Goal: Find specific page/section: Find specific page/section

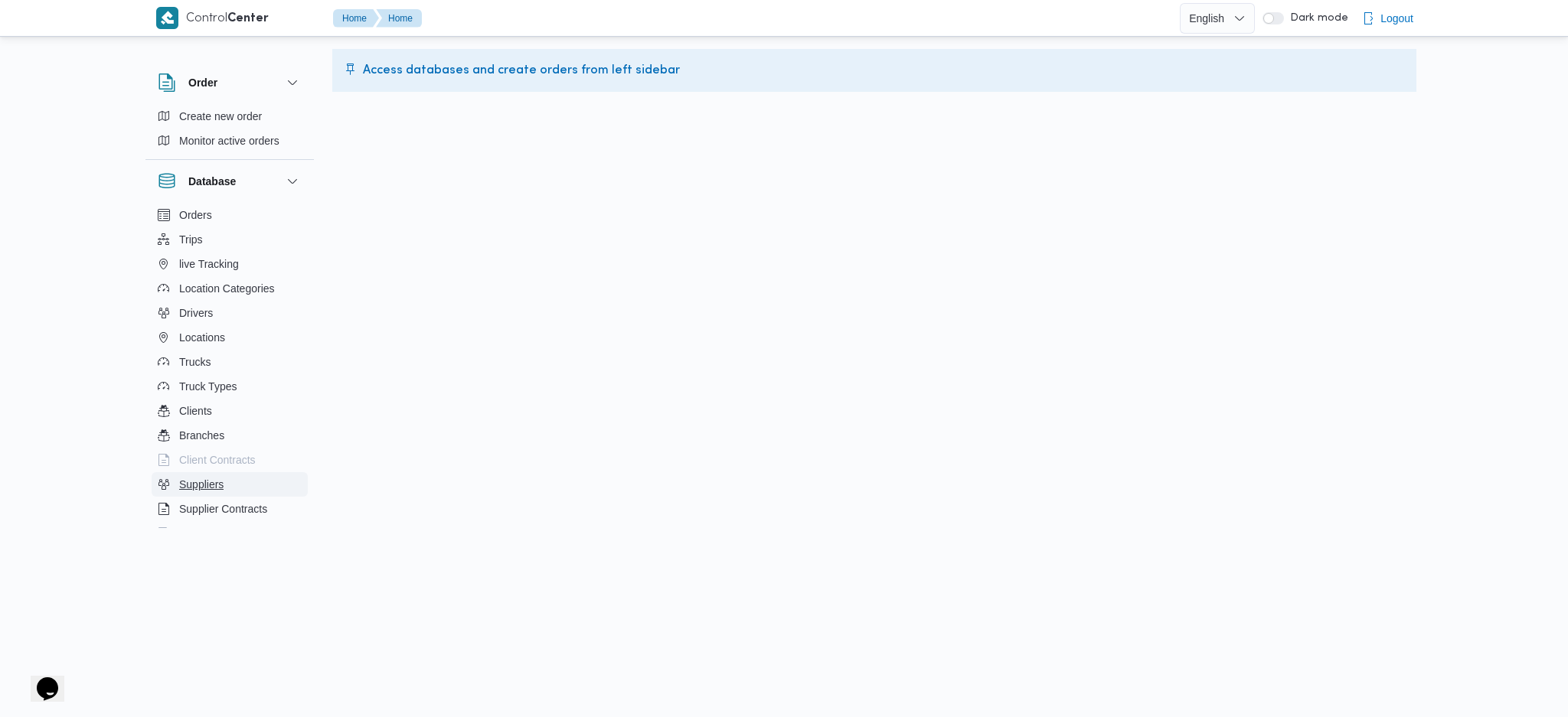
click at [219, 484] on span "Suppliers" at bounding box center [201, 484] width 44 height 19
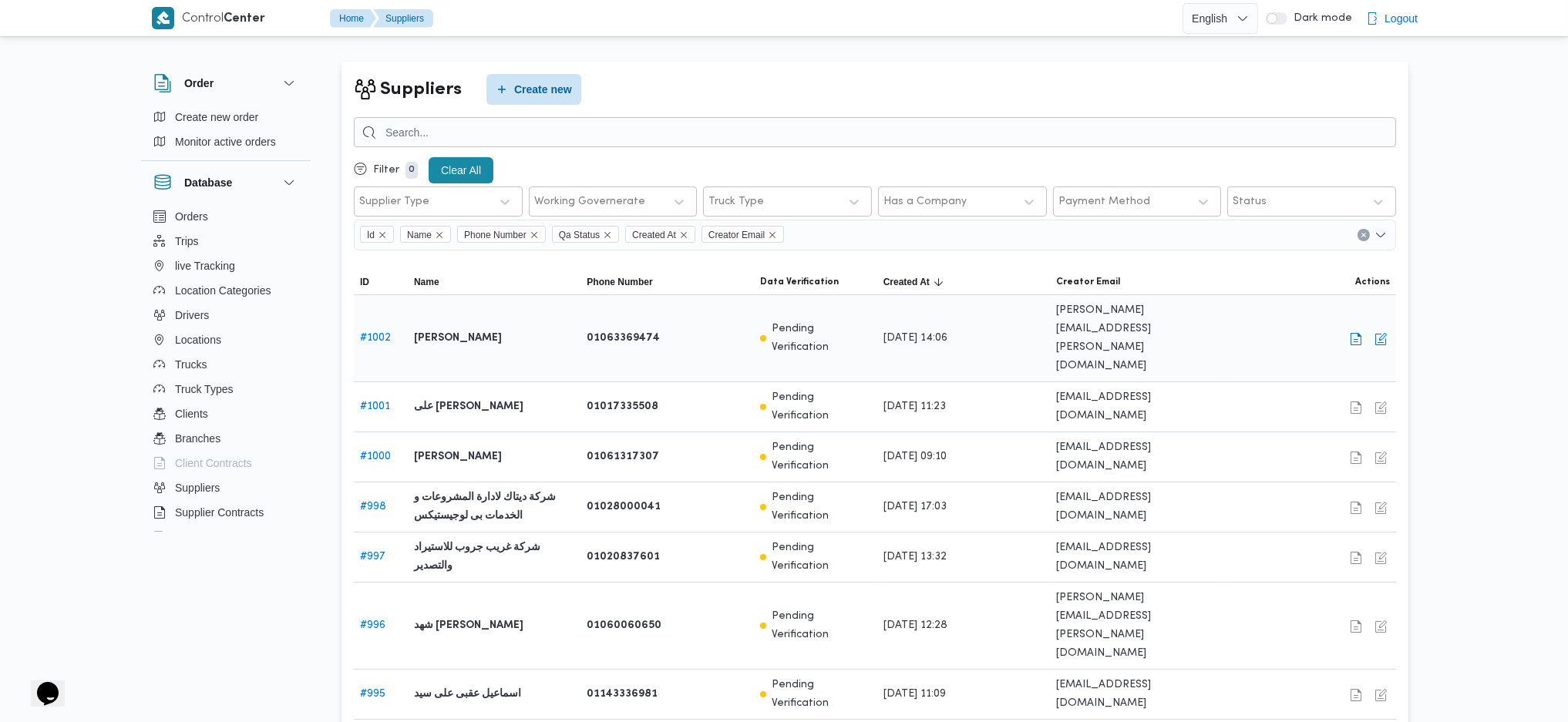
click at [486, 329] on b "[PERSON_NAME]" at bounding box center [457, 338] width 88 height 19
click at [1354, 329] on button "button" at bounding box center [1356, 338] width 19 height 19
select select "8"
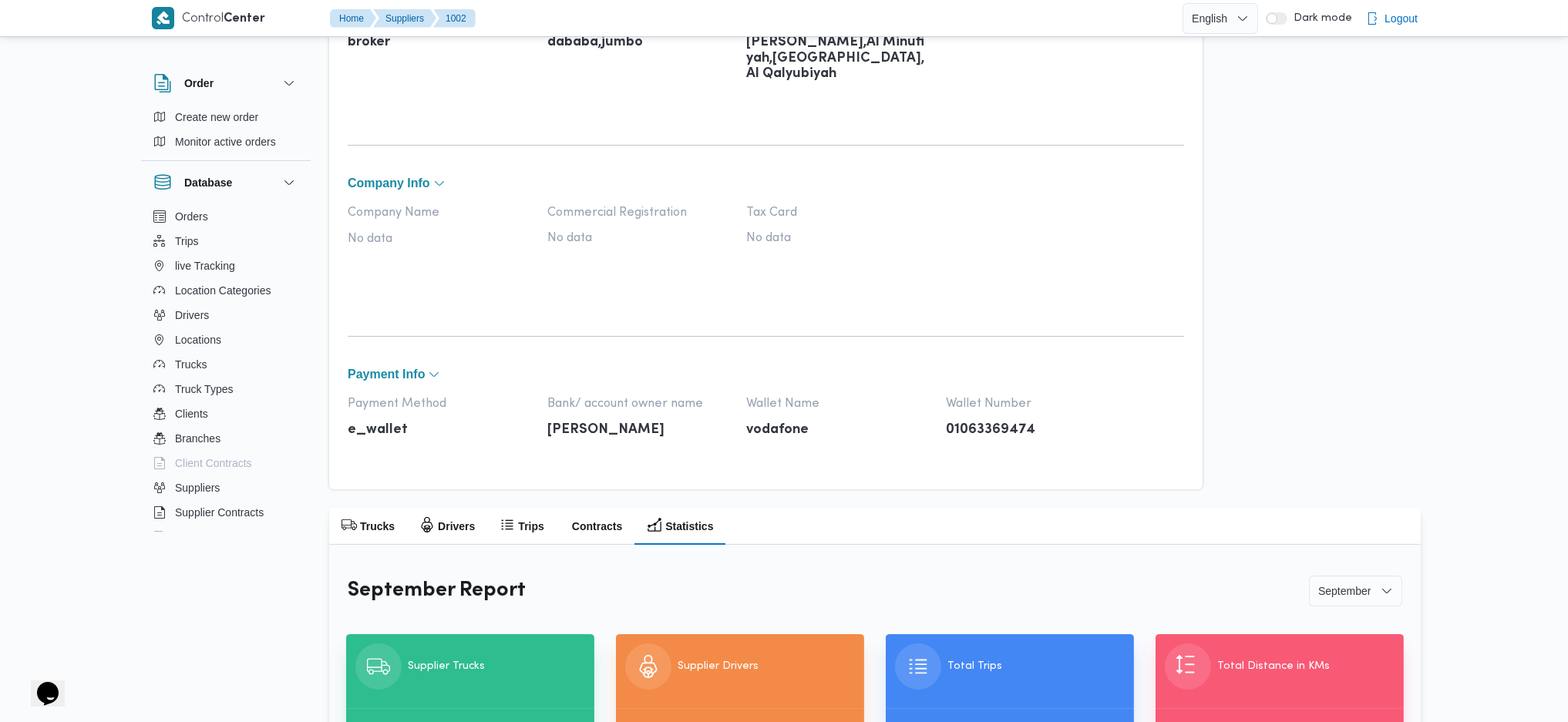
scroll to position [562, 0]
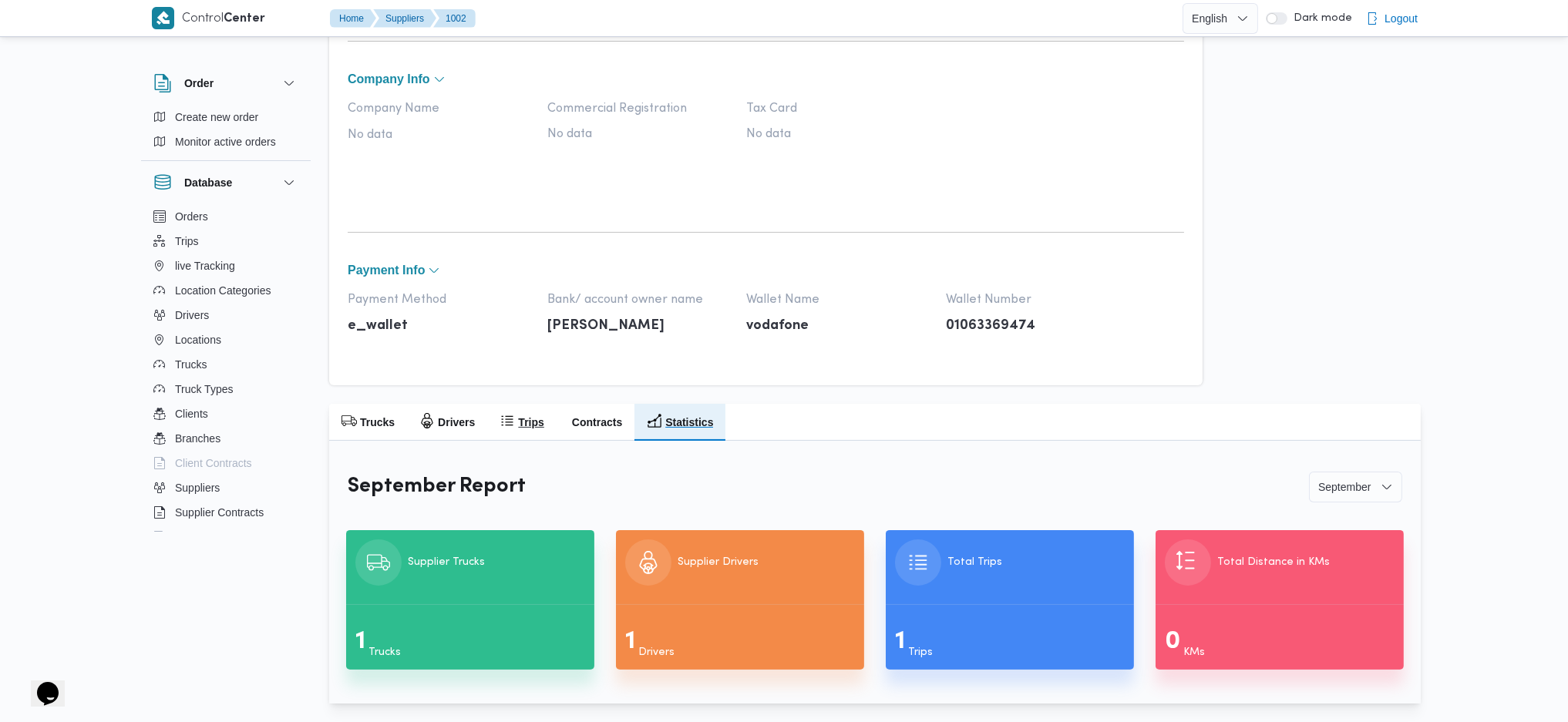
click at [527, 420] on h2 "Trips" at bounding box center [531, 422] width 26 height 19
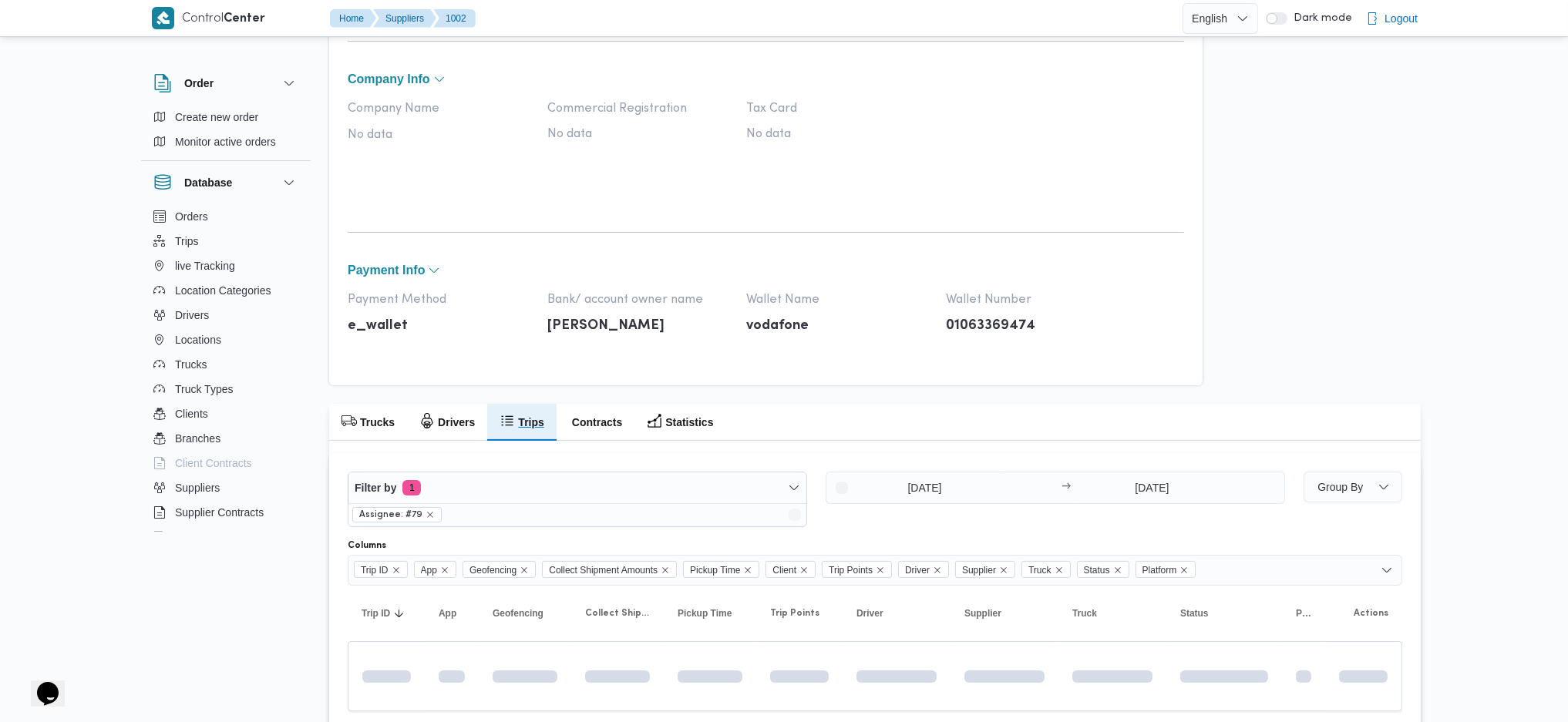
scroll to position [548, 0]
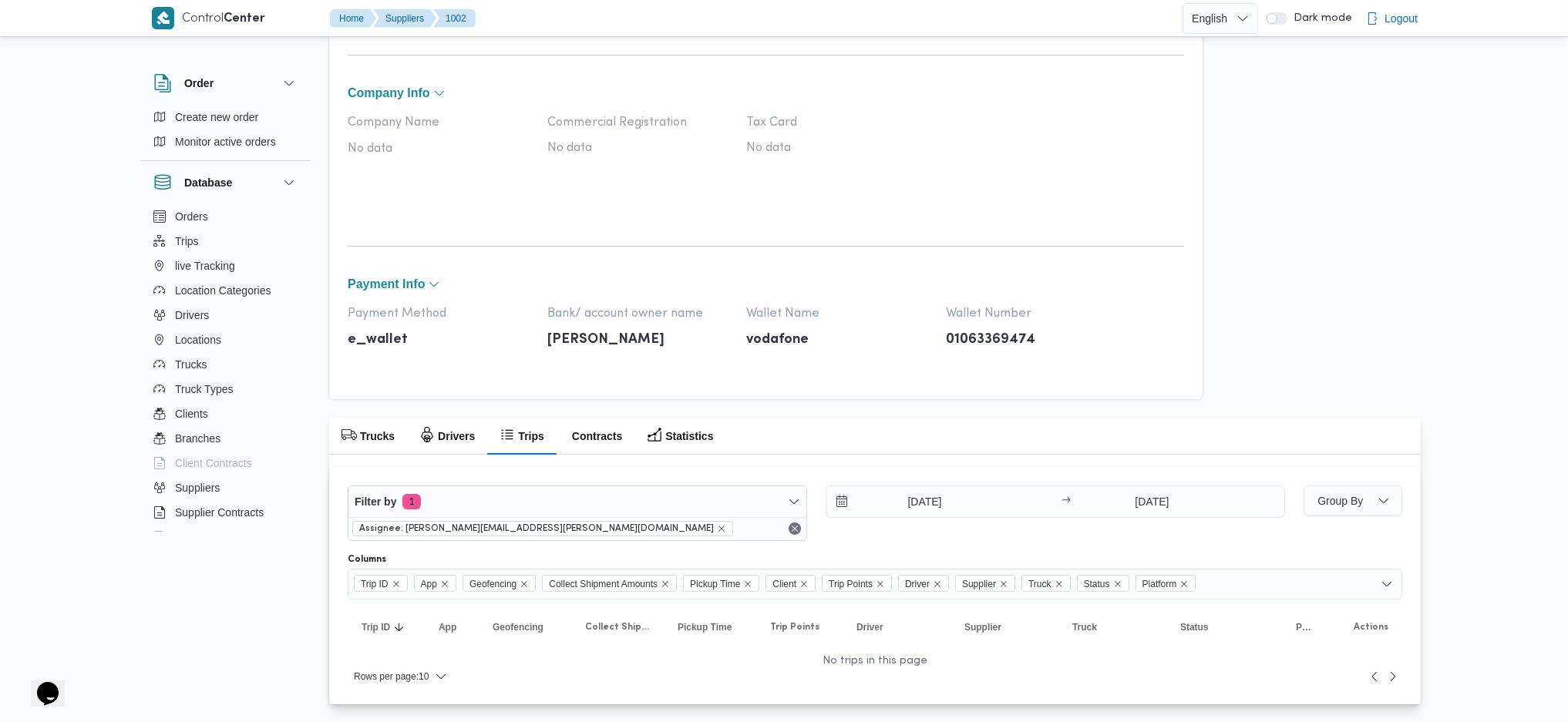
click at [801, 540] on div "Assignee: [PERSON_NAME][EMAIL_ADDRESS][PERSON_NAME][DOMAIN_NAME]" at bounding box center [577, 528] width 458 height 23
click at [791, 526] on div "Assignee: [PERSON_NAME][EMAIL_ADDRESS][PERSON_NAME][DOMAIN_NAME]" at bounding box center [577, 528] width 458 height 23
click at [790, 529] on button "Remove" at bounding box center [794, 528] width 19 height 19
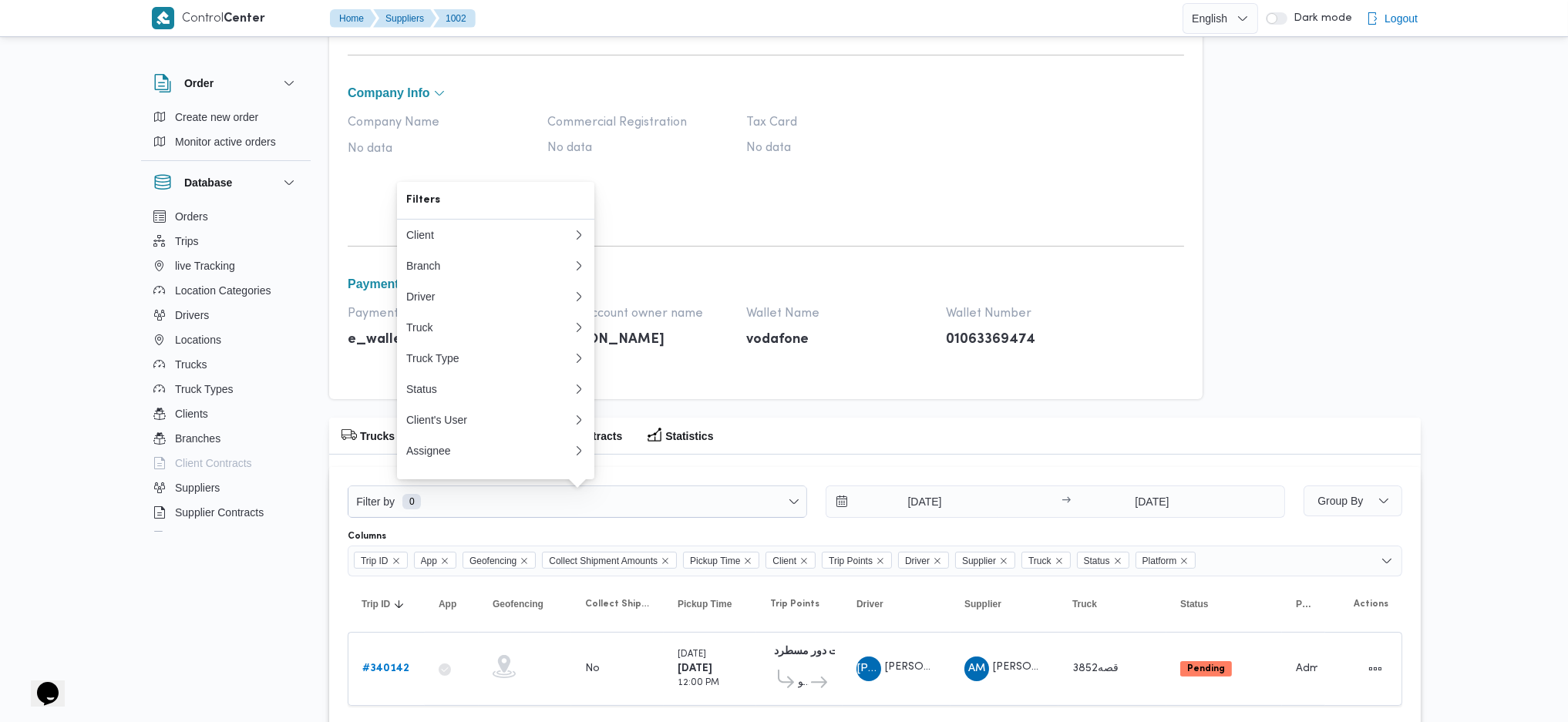
scroll to position [600, 0]
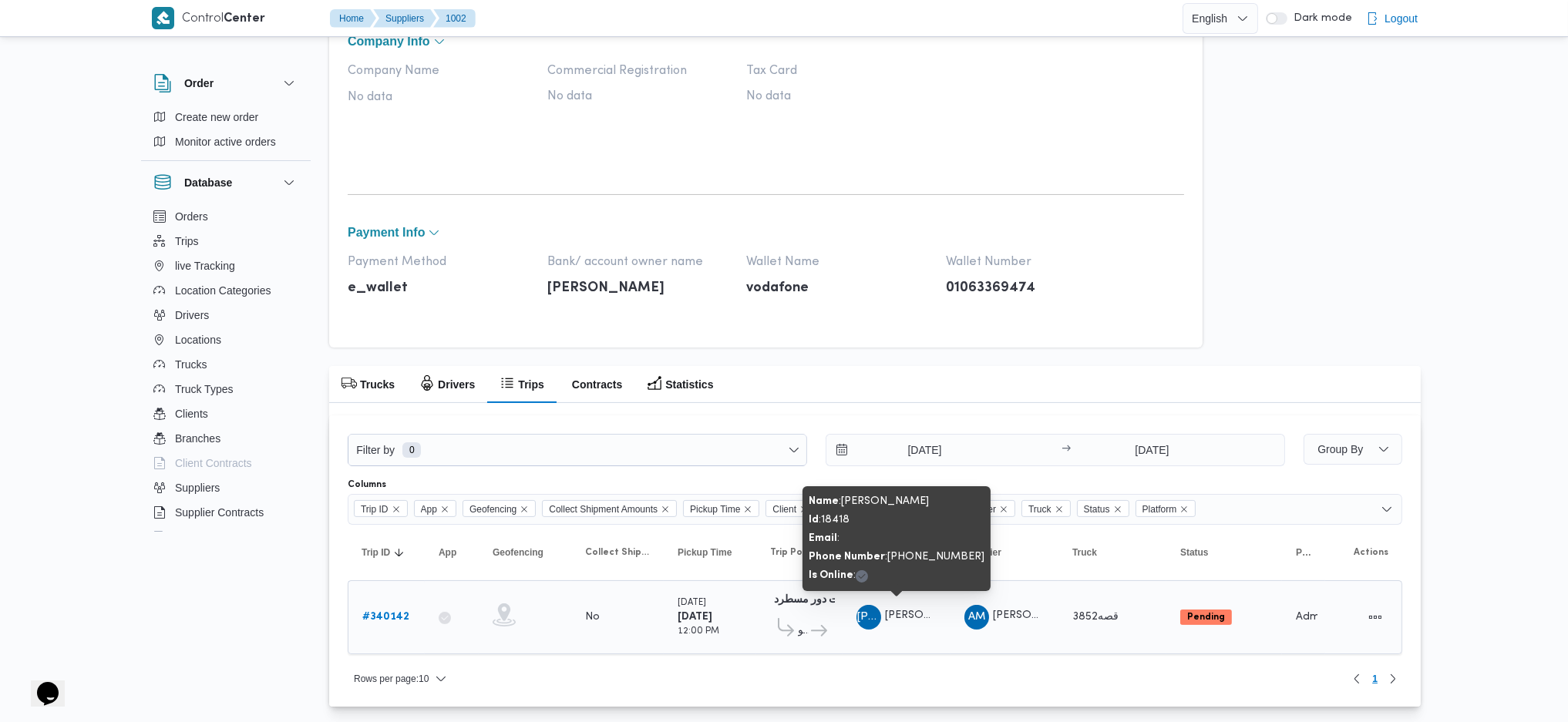
click at [908, 613] on span "[PERSON_NAME]" at bounding box center [929, 615] width 88 height 10
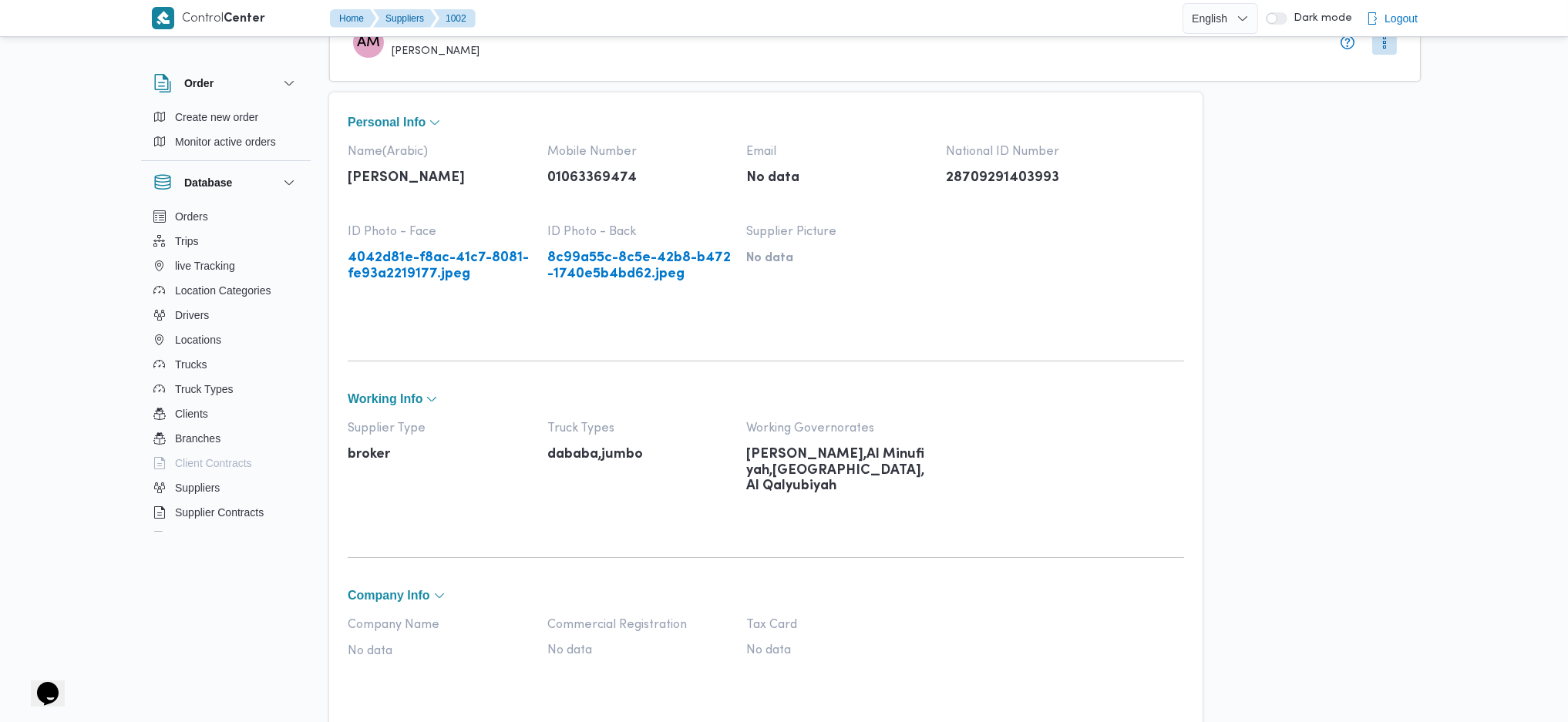
scroll to position [0, 0]
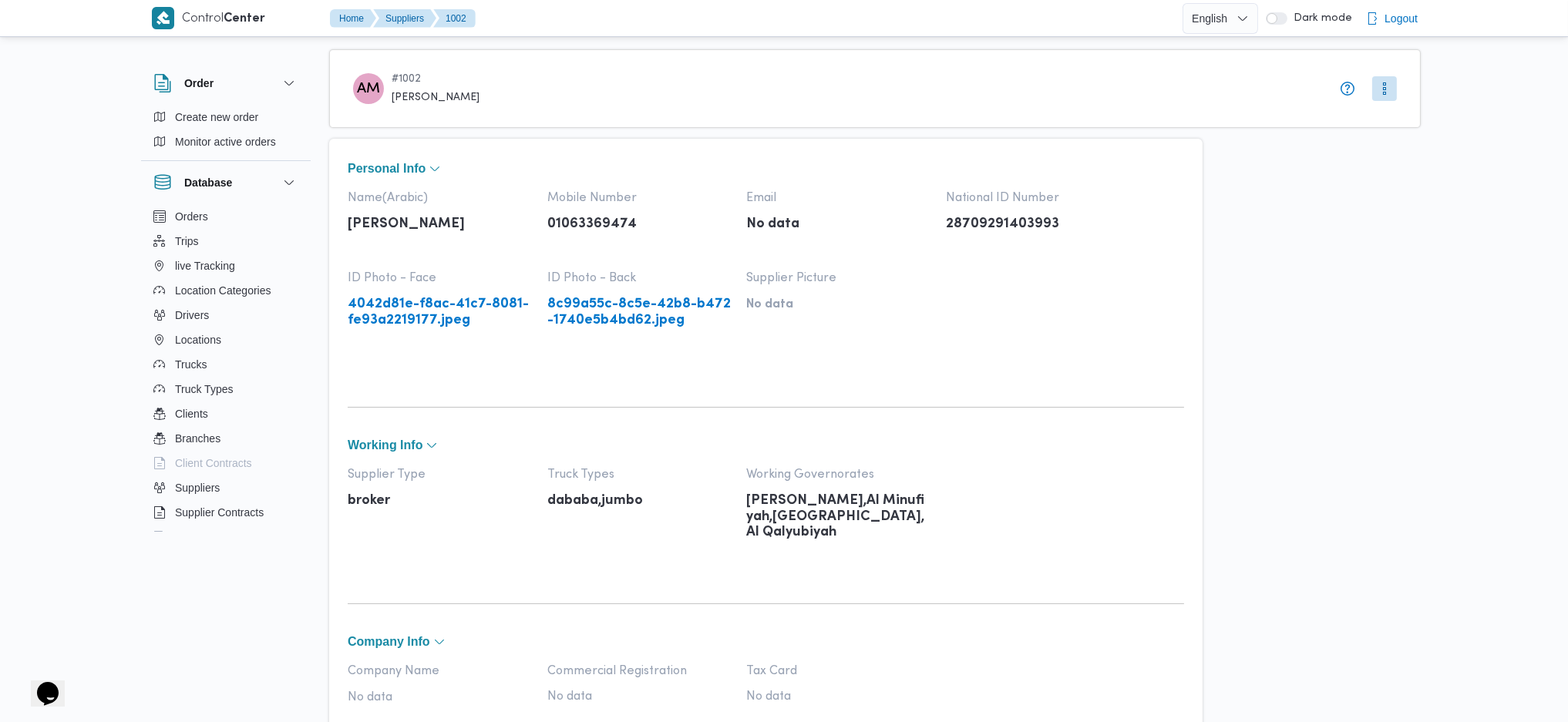
click at [467, 317] on link "4042d81e-f8ac-41c7-8081-fe93a2219177.jpeg" at bounding box center [439, 313] width 185 height 32
click at [641, 312] on link "8c99a55c-8c5e-42b8-b472-1740e5b4bd62.jpeg" at bounding box center [639, 313] width 185 height 32
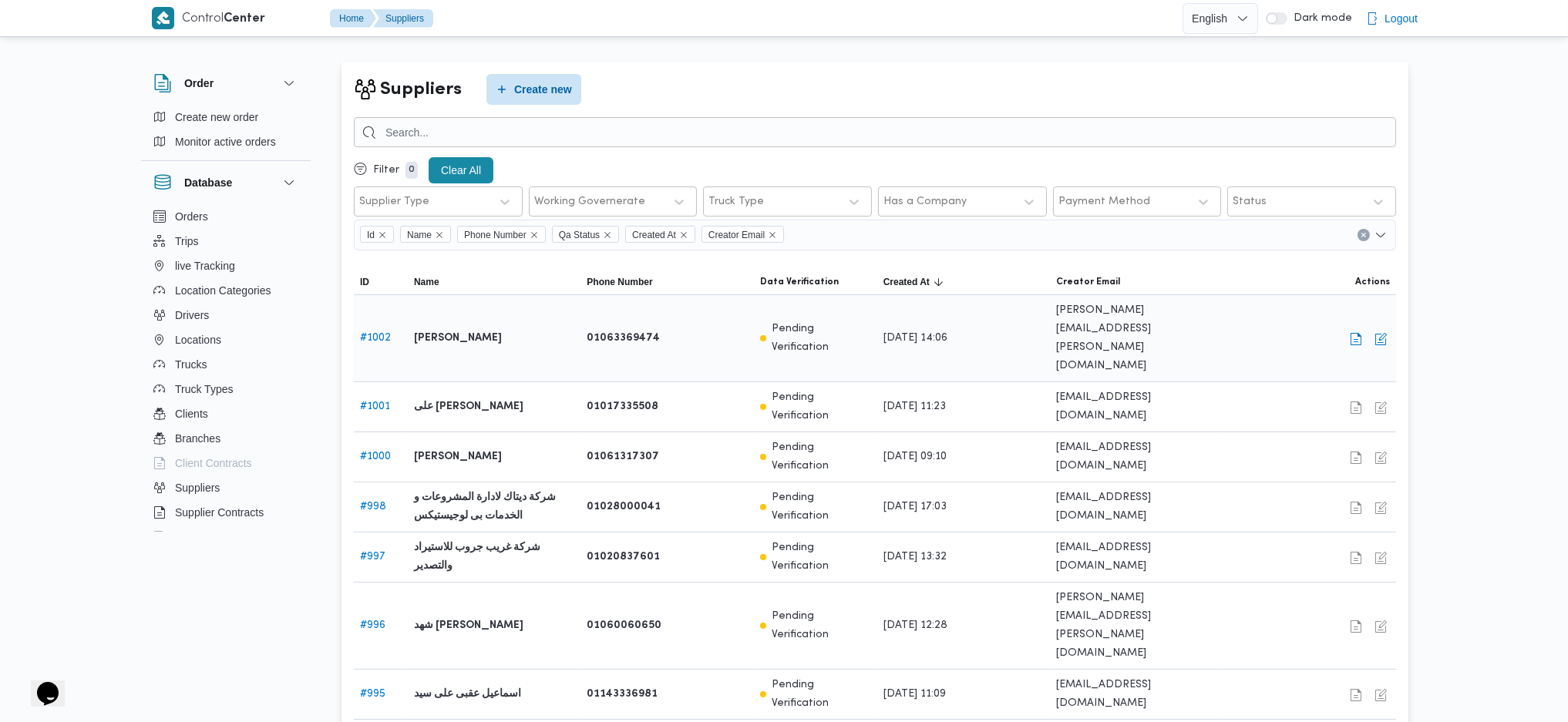
click at [1107, 315] on span "[PERSON_NAME][EMAIL_ADDRESS][PERSON_NAME][DOMAIN_NAME]" at bounding box center [1136, 337] width 160 height 74
click at [1355, 498] on button "button" at bounding box center [1356, 507] width 19 height 19
select select "8"
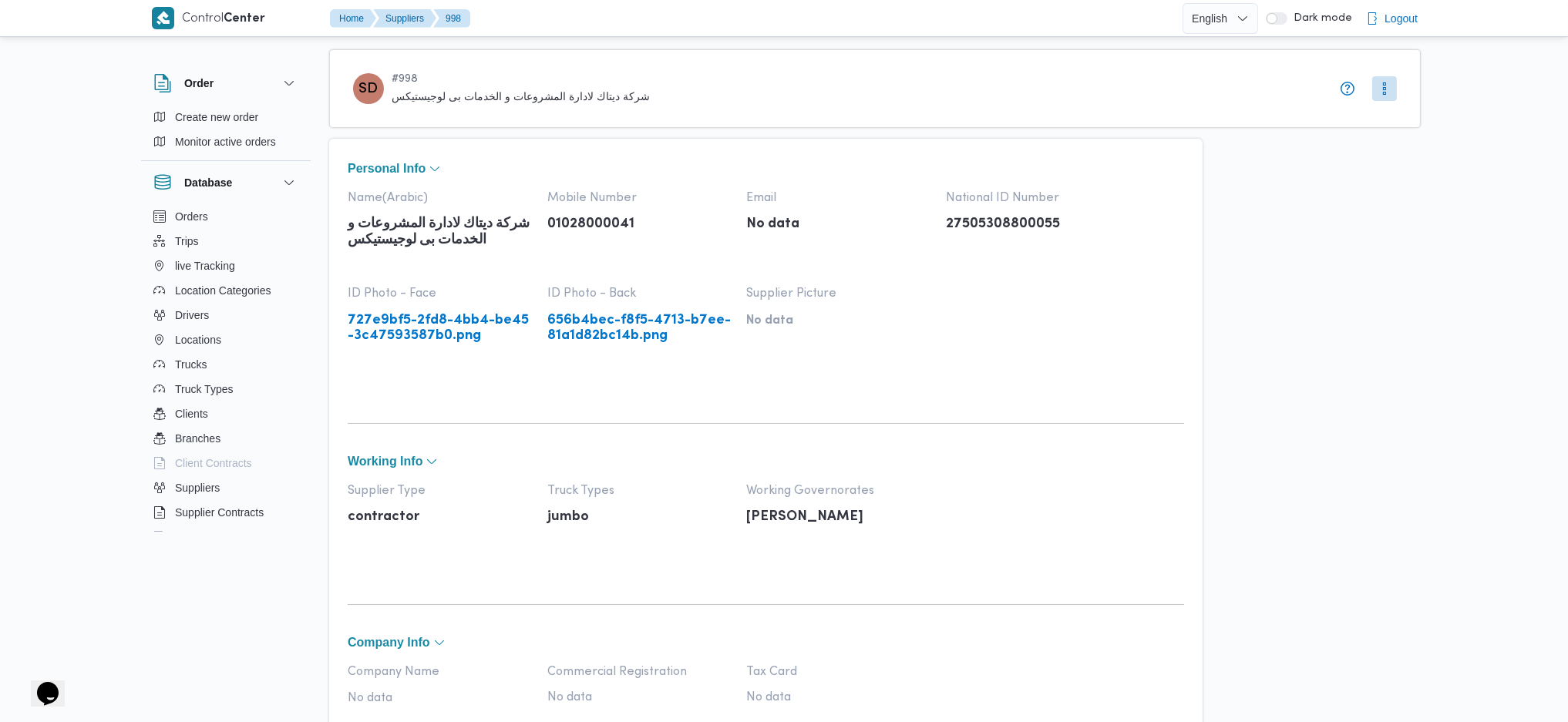
click at [453, 327] on link "727e9bf5-2fd8-4bb4-be45-3c47593587b0.png" at bounding box center [439, 328] width 185 height 32
click at [624, 325] on link "656b4bec-f8f5-4713-b7ee-81a1d82bc14b.png" at bounding box center [639, 328] width 185 height 32
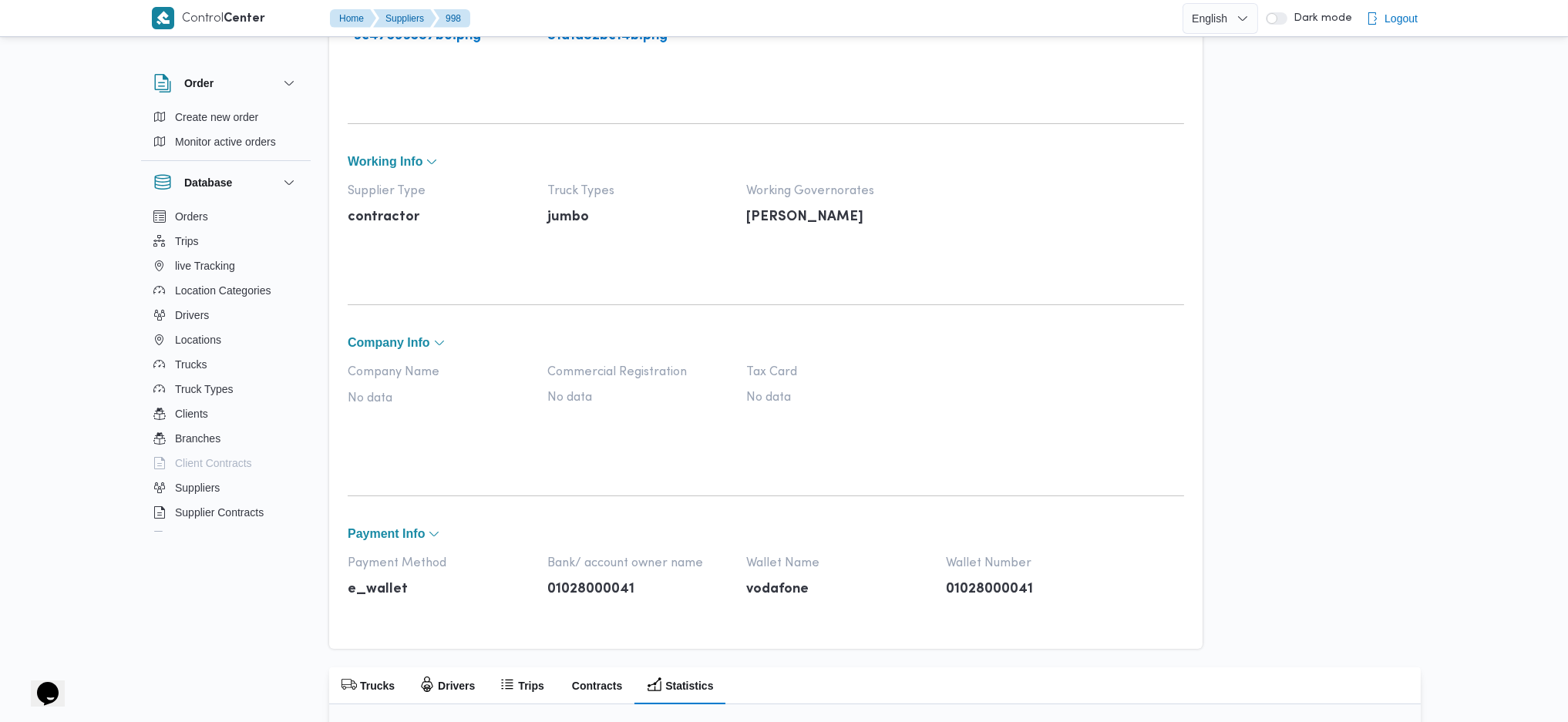
scroll to position [563, 0]
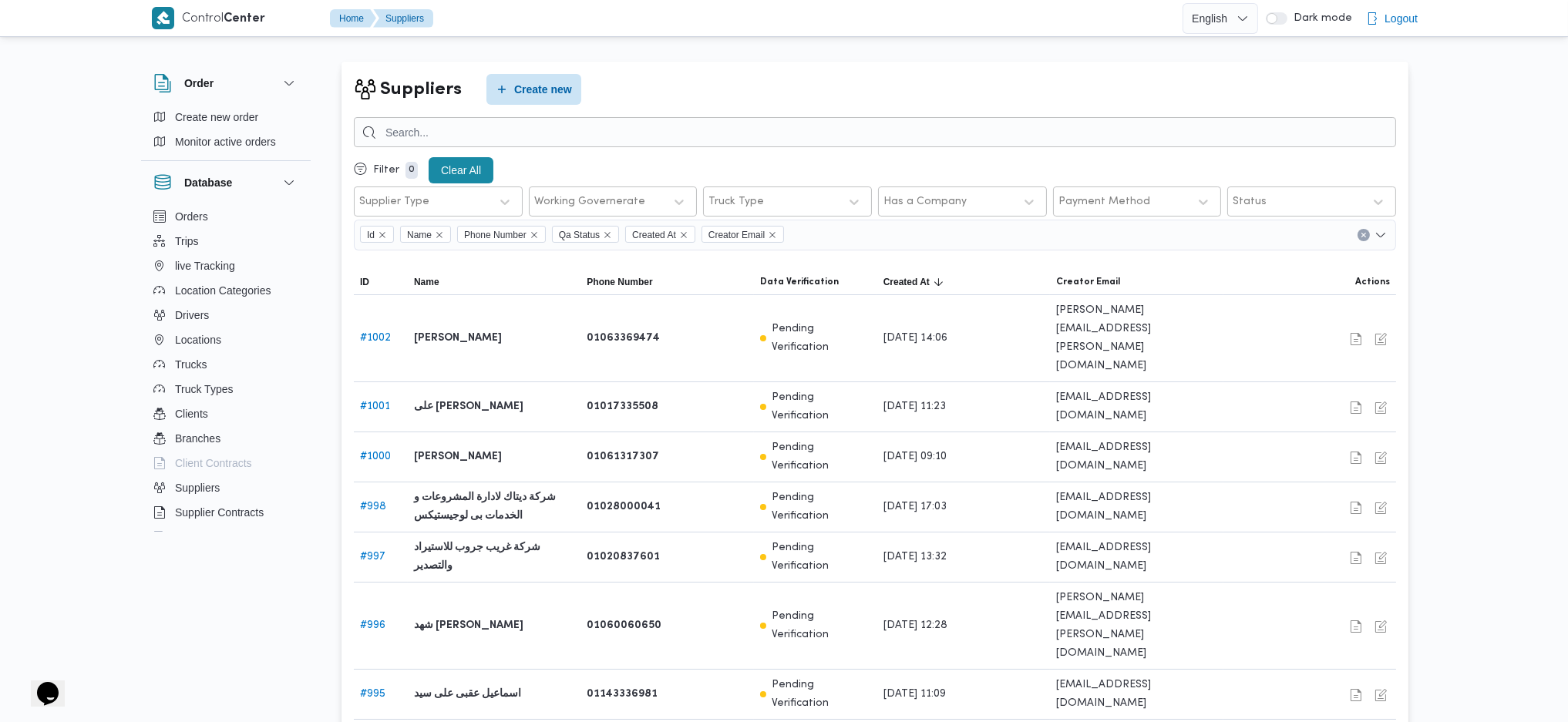
scroll to position [39, 0]
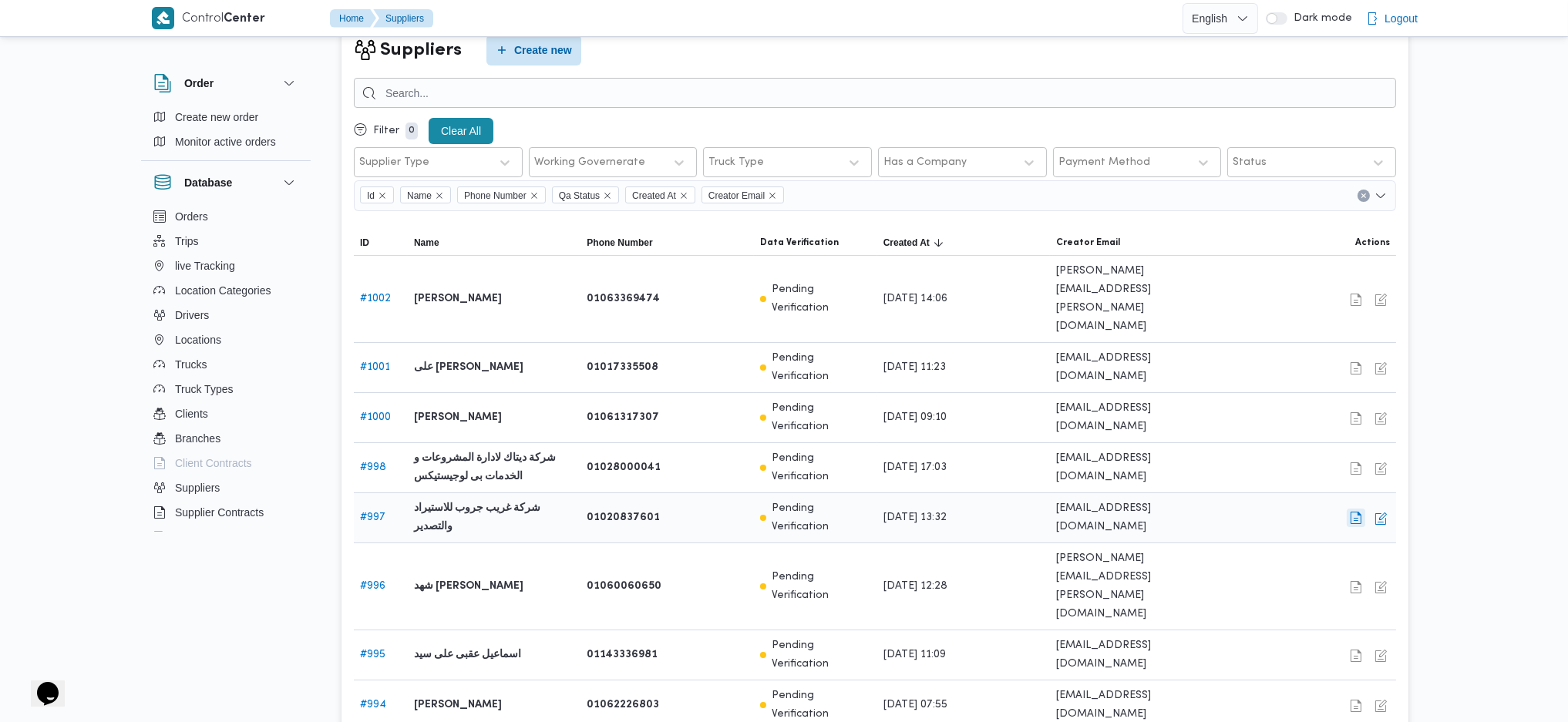
click at [1354, 509] on button "button" at bounding box center [1356, 518] width 19 height 19
select select "8"
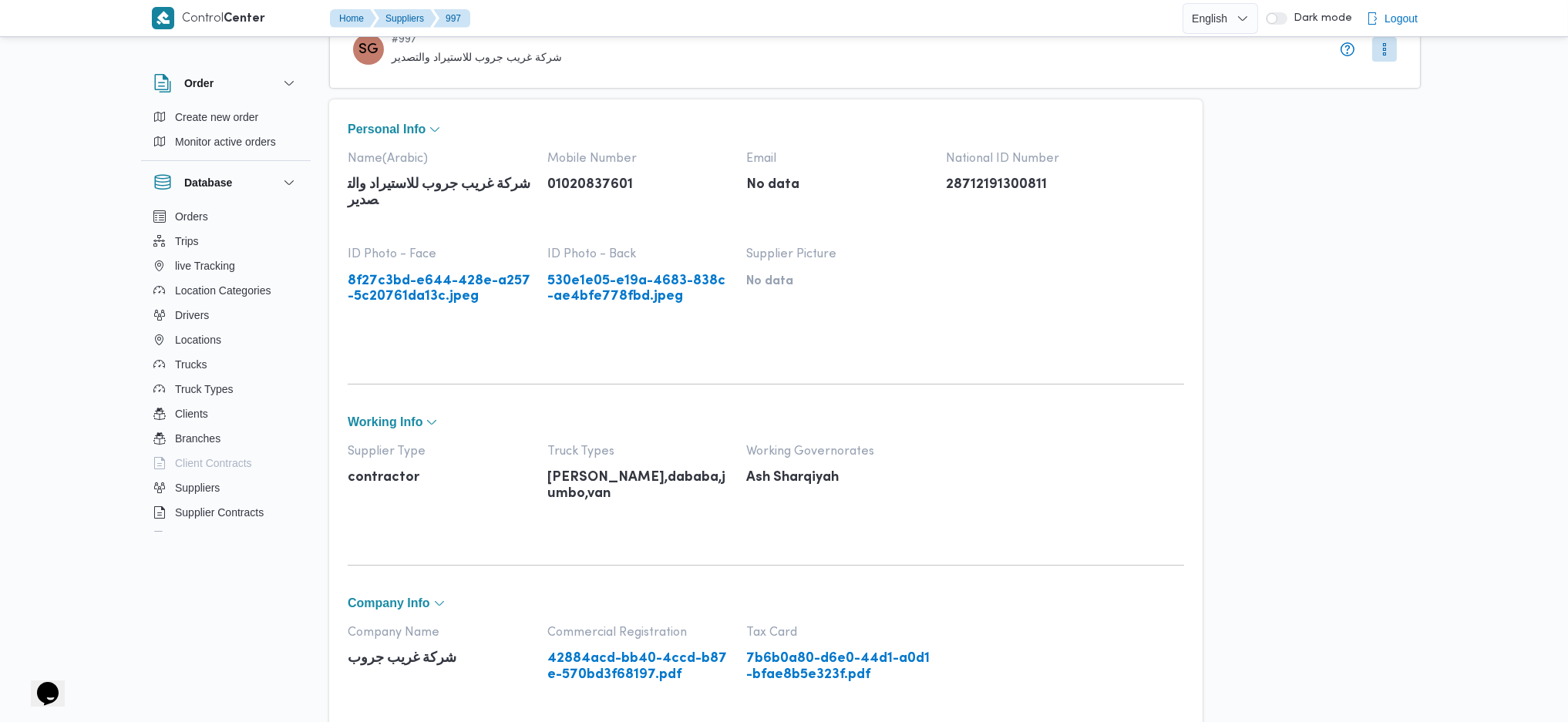
click at [438, 298] on link "8f27c3bd-e644-428e-a257-5c20761da13c.jpeg" at bounding box center [439, 289] width 185 height 32
click at [664, 673] on link "42884acd-bb40-4ccd-b87e-570bd3f68197.pdf" at bounding box center [639, 667] width 185 height 32
click at [829, 660] on link "7b6b0a80-d6e0-44d1-a0d1-bfae8b5e323f.pdf" at bounding box center [838, 667] width 185 height 32
click at [475, 294] on link "8f27c3bd-e644-428e-a257-5c20761da13c.jpeg" at bounding box center [439, 289] width 185 height 32
click at [607, 288] on link "530e1e05-e19a-4683-838c-ae4bfe778fbd.jpeg" at bounding box center [639, 289] width 185 height 32
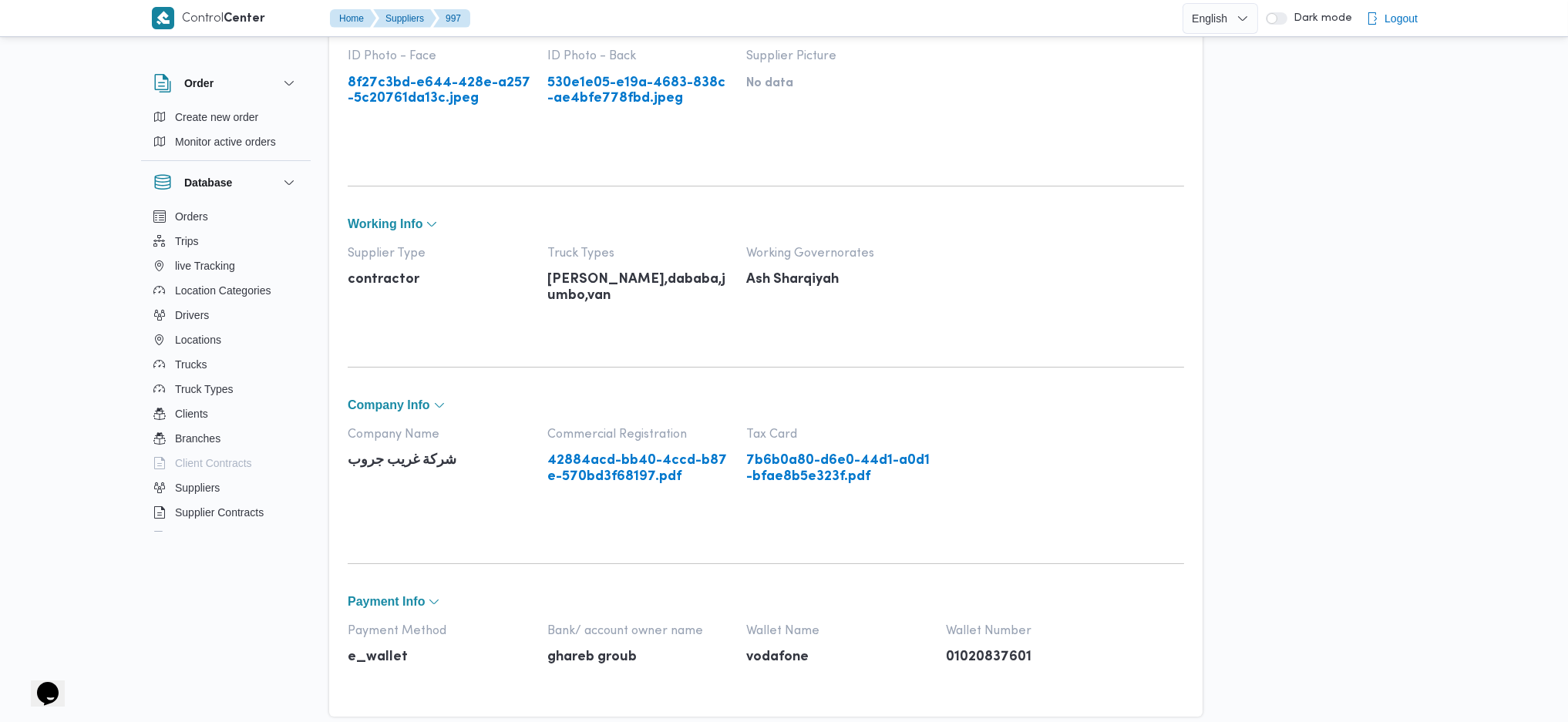
scroll to position [249, 0]
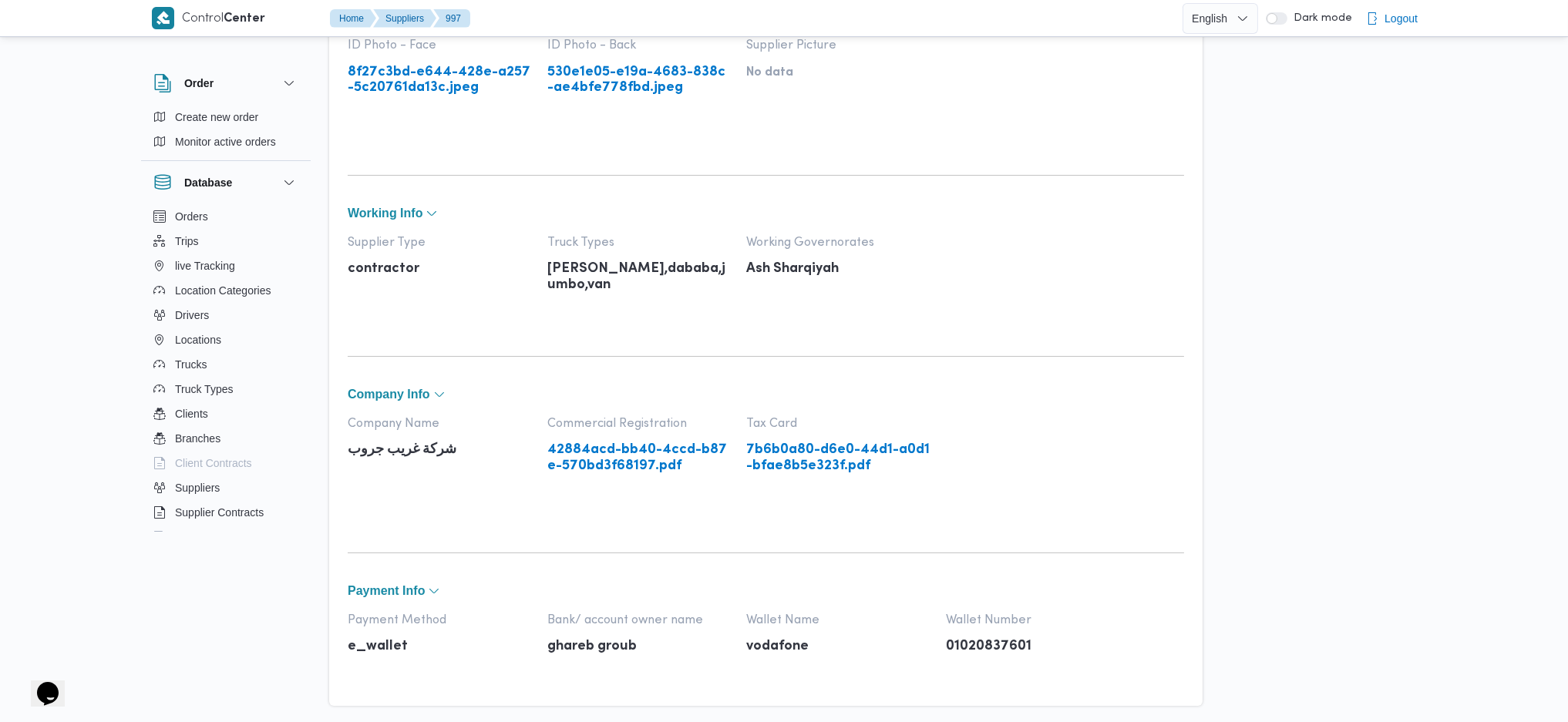
click at [633, 454] on link "42884acd-bb40-4ccd-b87e-570bd3f68197.pdf" at bounding box center [639, 458] width 185 height 32
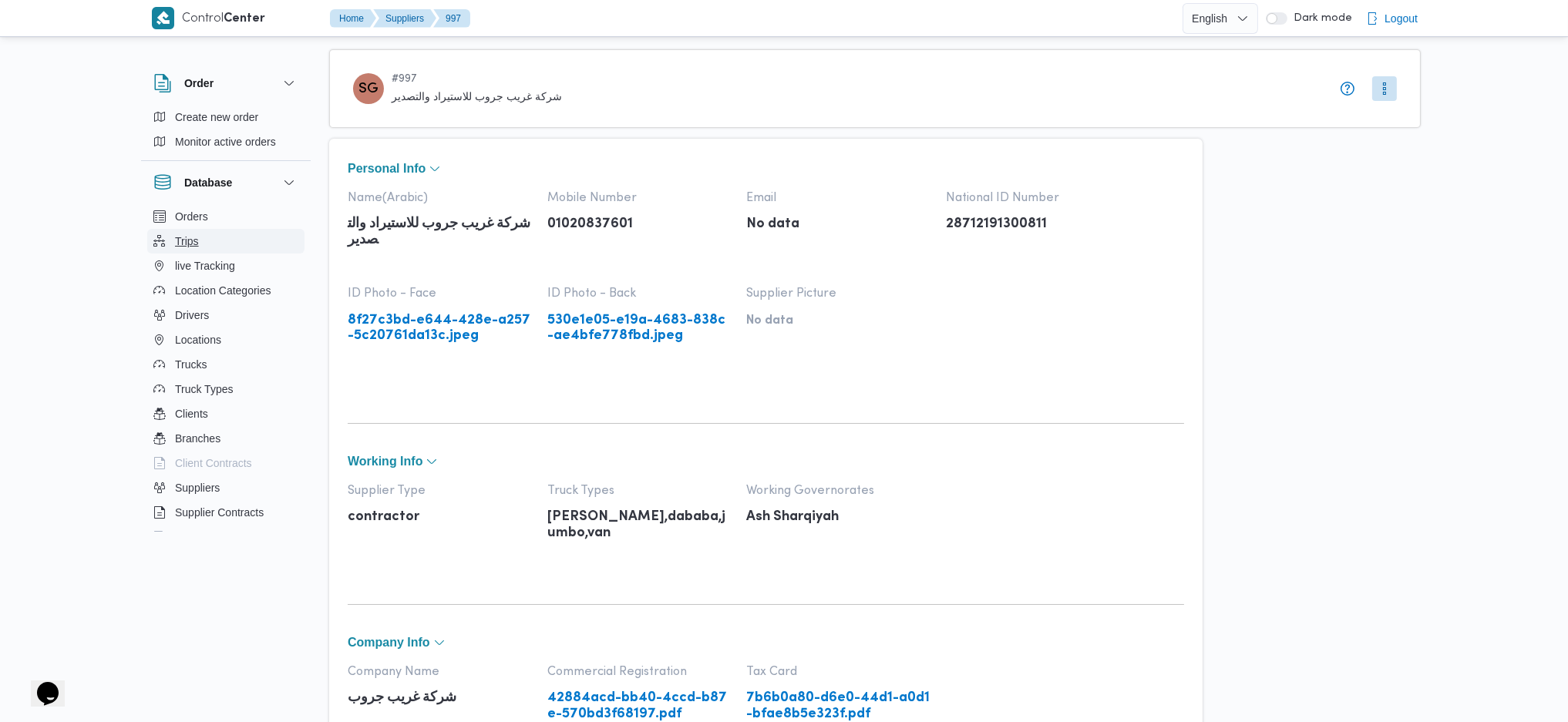
click at [199, 241] on button "Trips" at bounding box center [225, 241] width 157 height 25
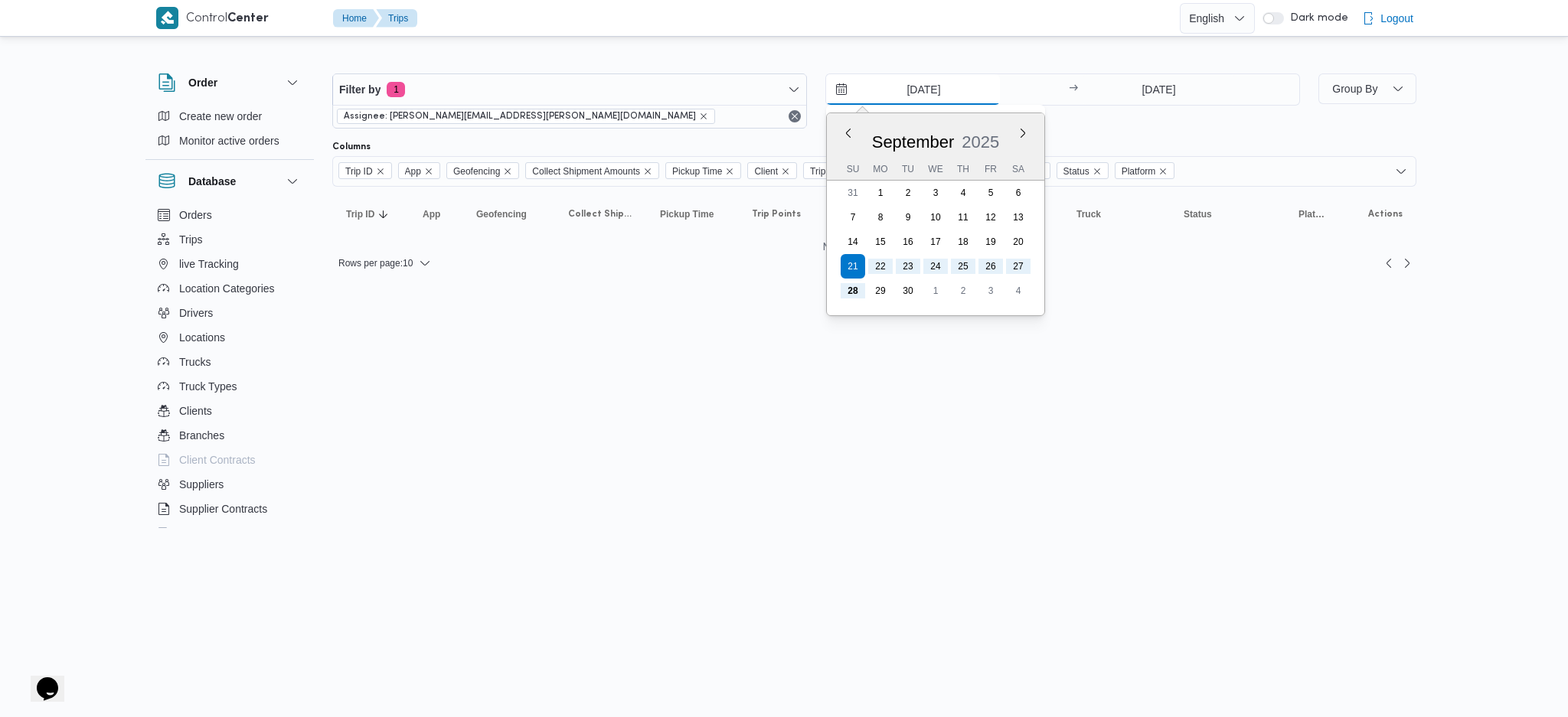
click at [968, 76] on input "[DATE]" at bounding box center [912, 89] width 173 height 30
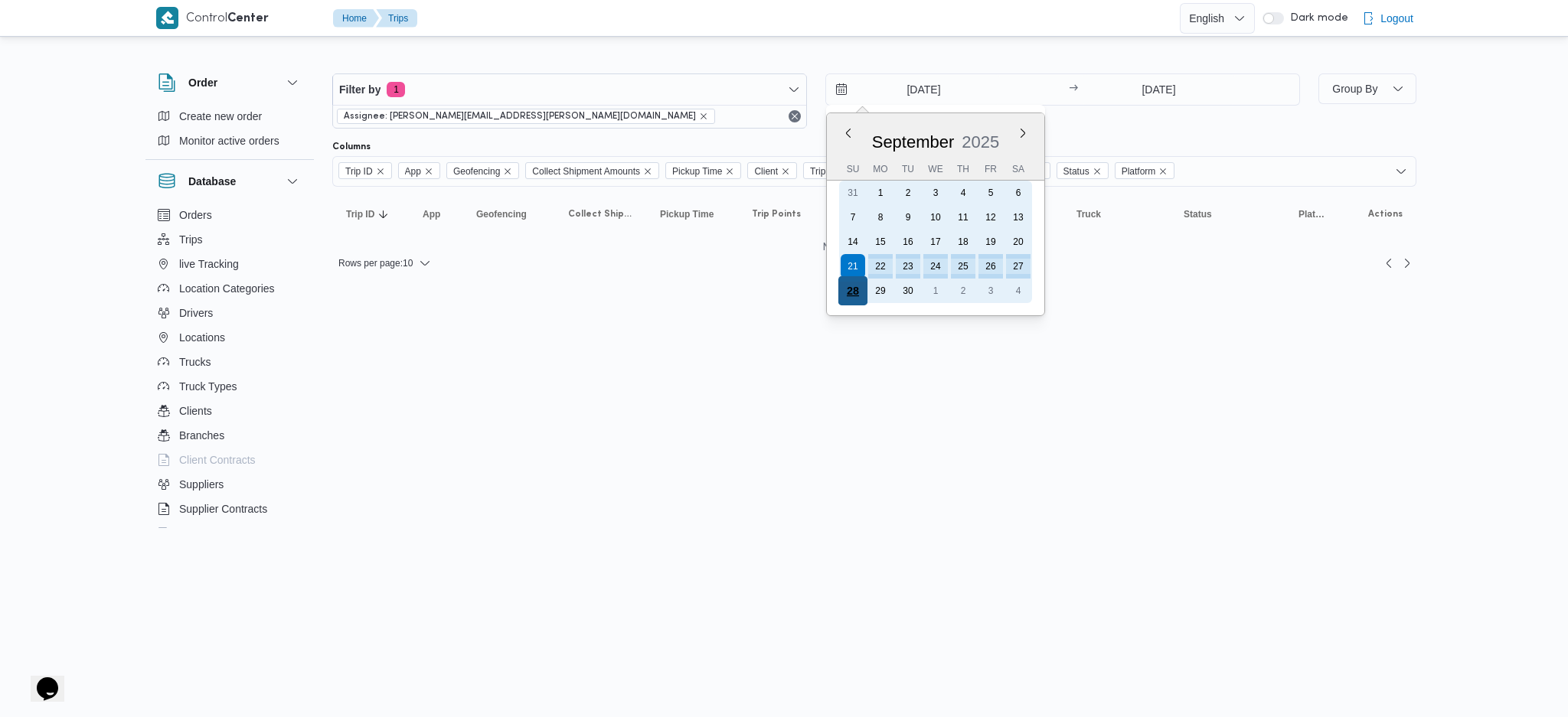
click at [851, 283] on div "28" at bounding box center [853, 291] width 29 height 29
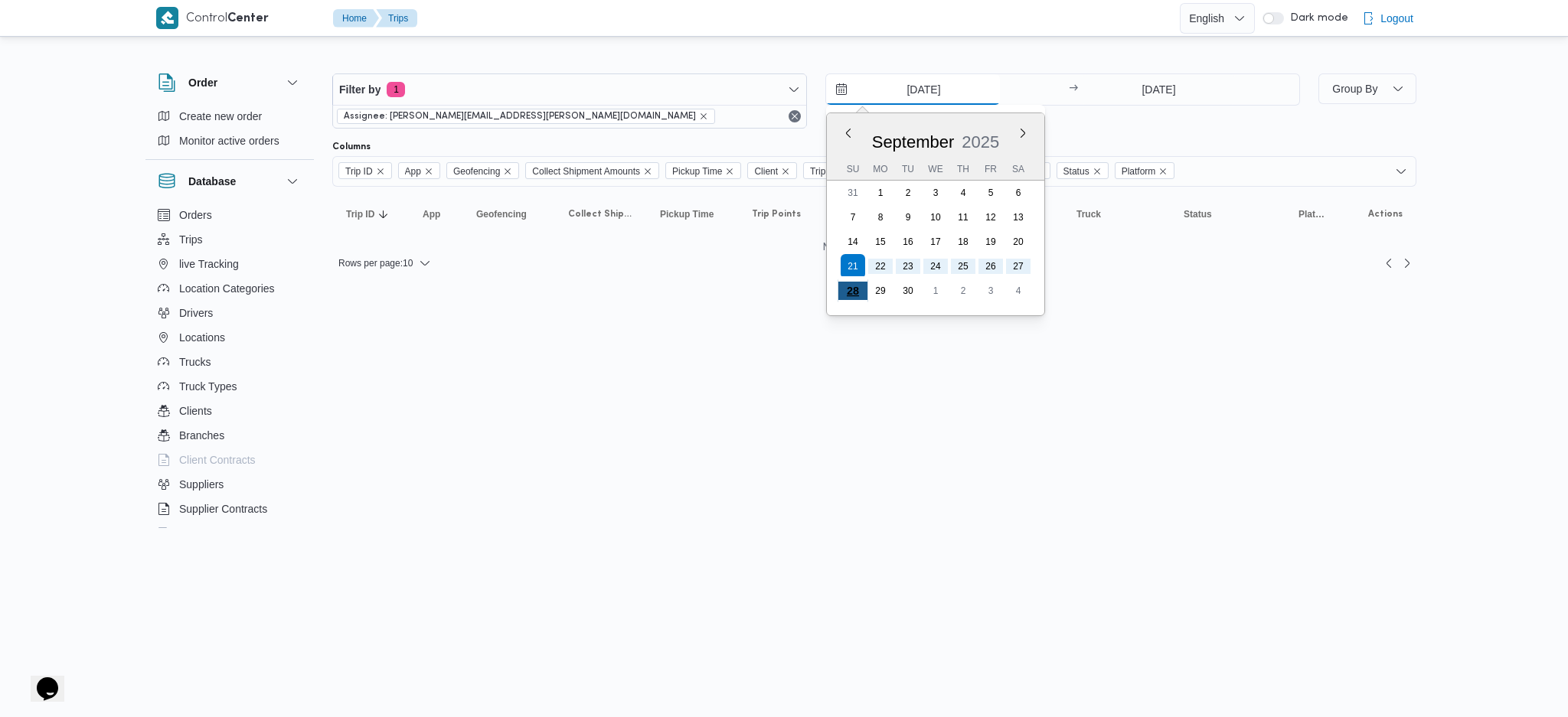
type input "[DATE]"
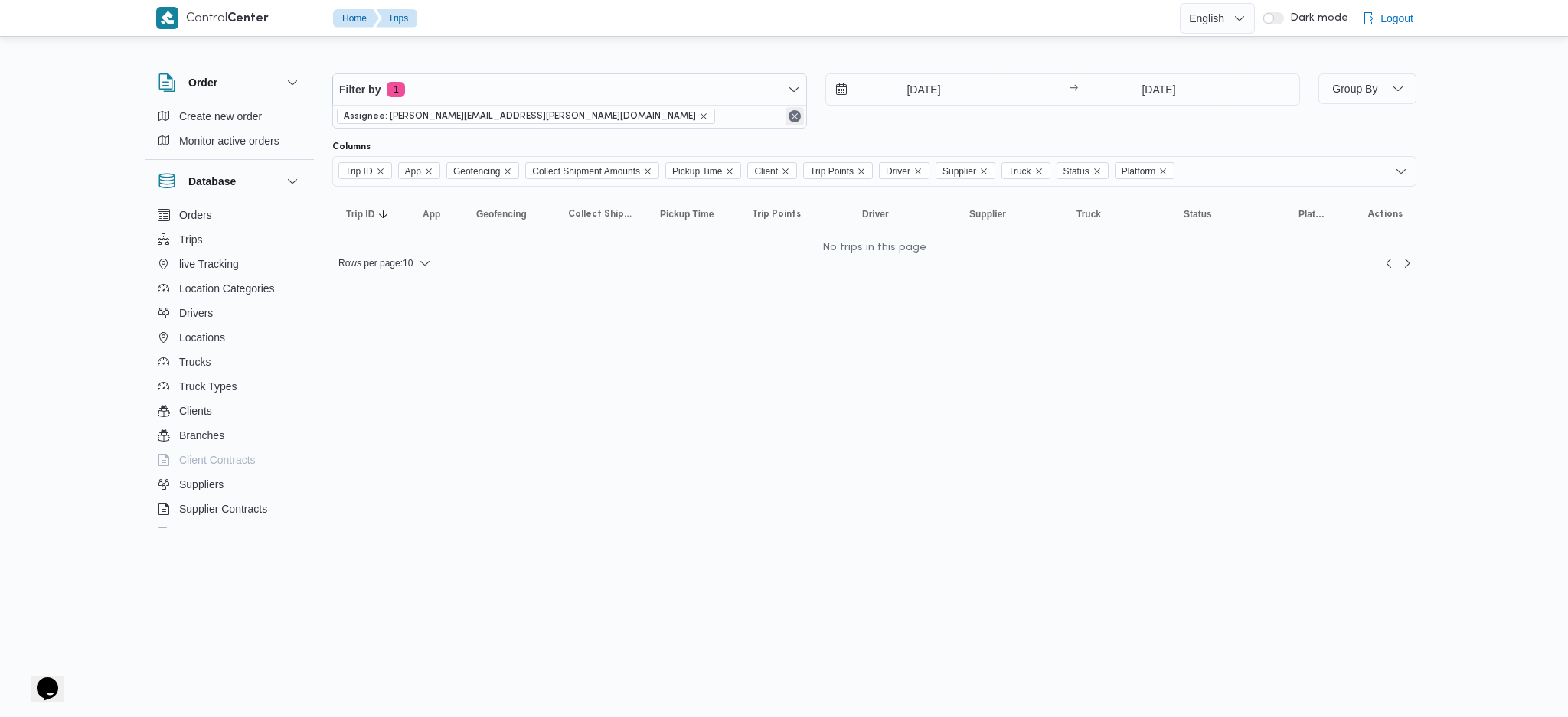
click at [788, 114] on div "Assignee: [PERSON_NAME][EMAIL_ADDRESS][PERSON_NAME][DOMAIN_NAME]" at bounding box center [569, 116] width 473 height 23
